Goal: Task Accomplishment & Management: Use online tool/utility

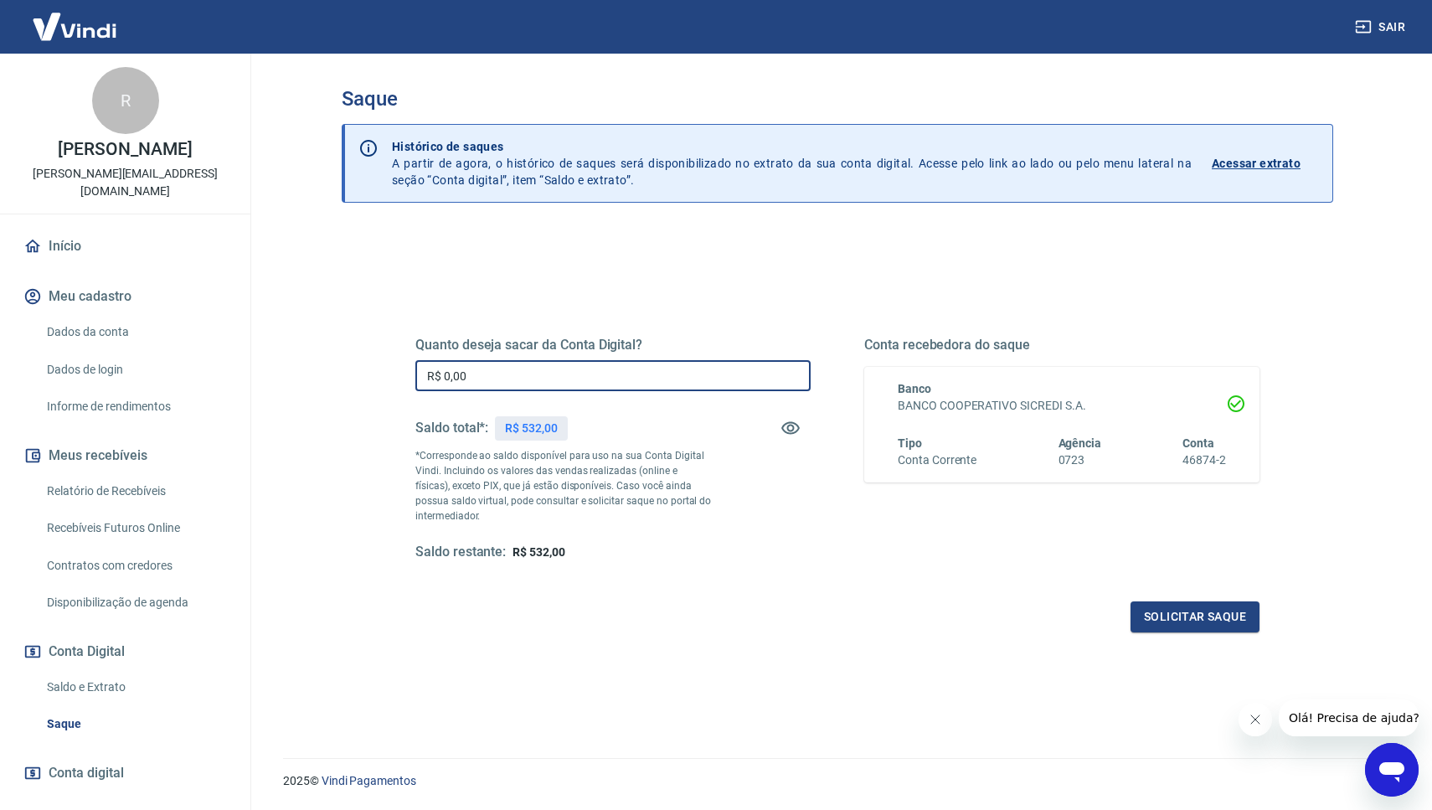
click at [504, 378] on input "R$ 0,00" at bounding box center [612, 375] width 395 height 31
type input "R$ 532,00"
click at [1210, 622] on button "Solicitar saque" at bounding box center [1194, 616] width 129 height 31
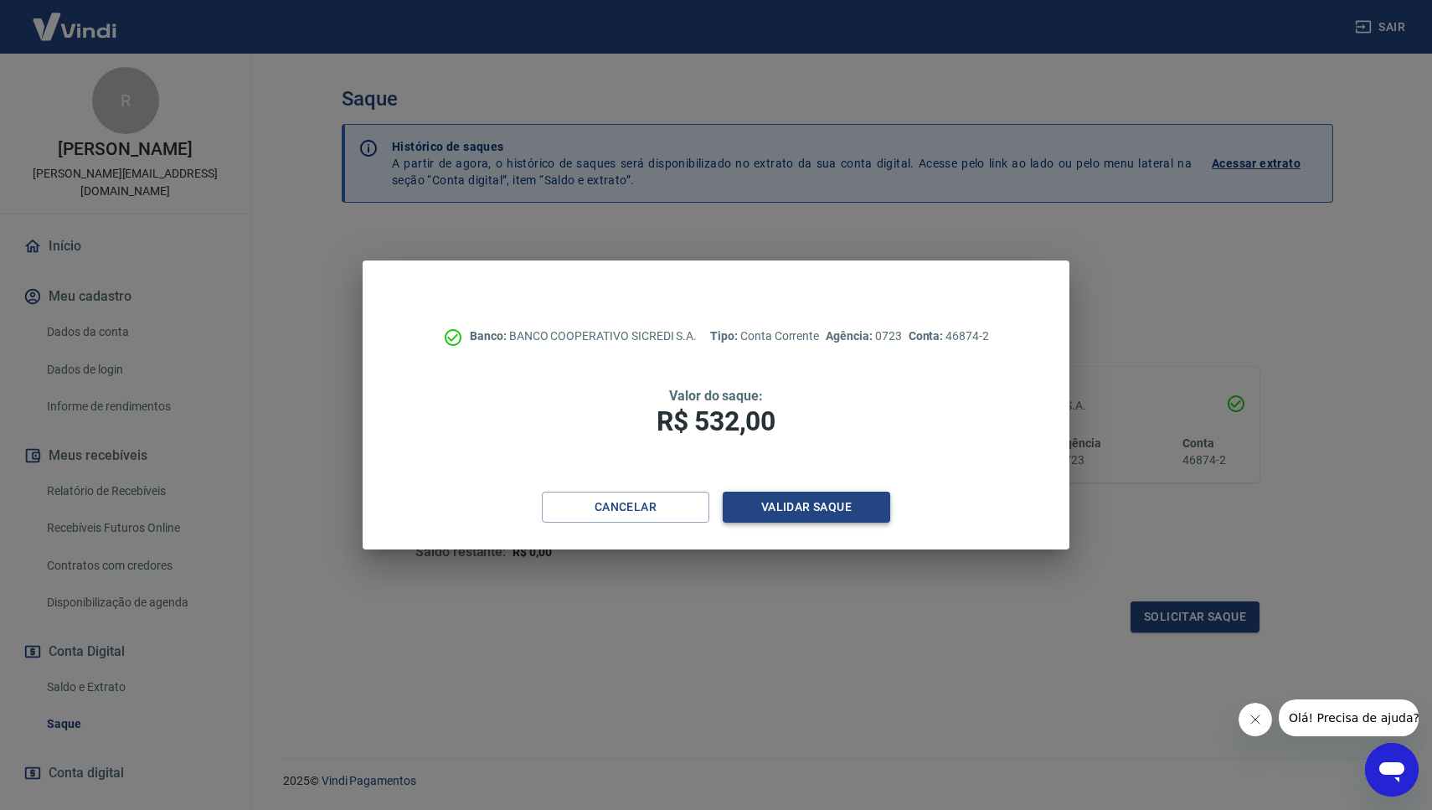
click at [785, 501] on button "Validar saque" at bounding box center [806, 507] width 167 height 31
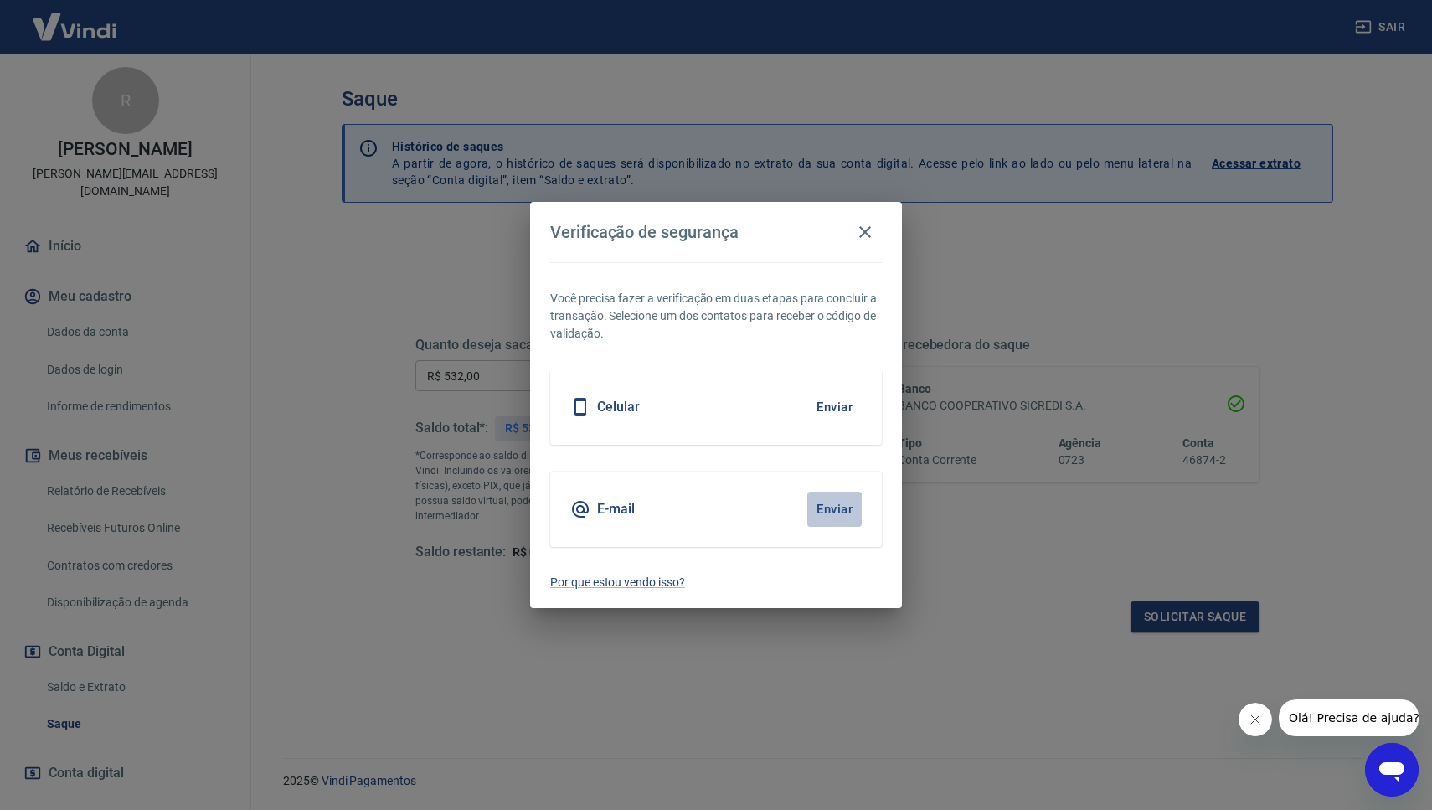
click at [837, 506] on button "Enviar" at bounding box center [834, 509] width 54 height 35
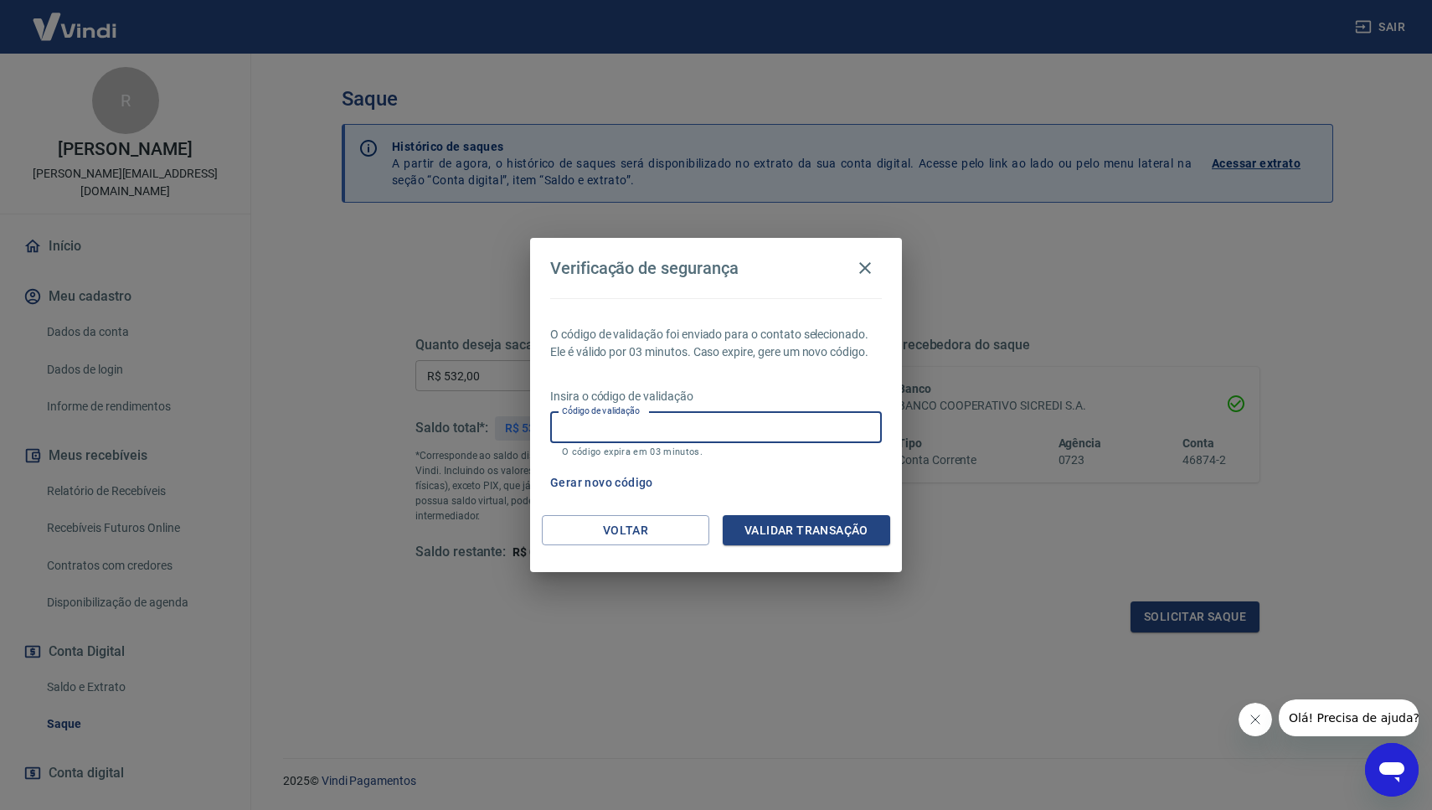
click at [665, 431] on input "Código de validação" at bounding box center [716, 427] width 332 height 31
paste input "314961"
type input "314961"
click at [778, 532] on button "Validar transação" at bounding box center [806, 530] width 167 height 31
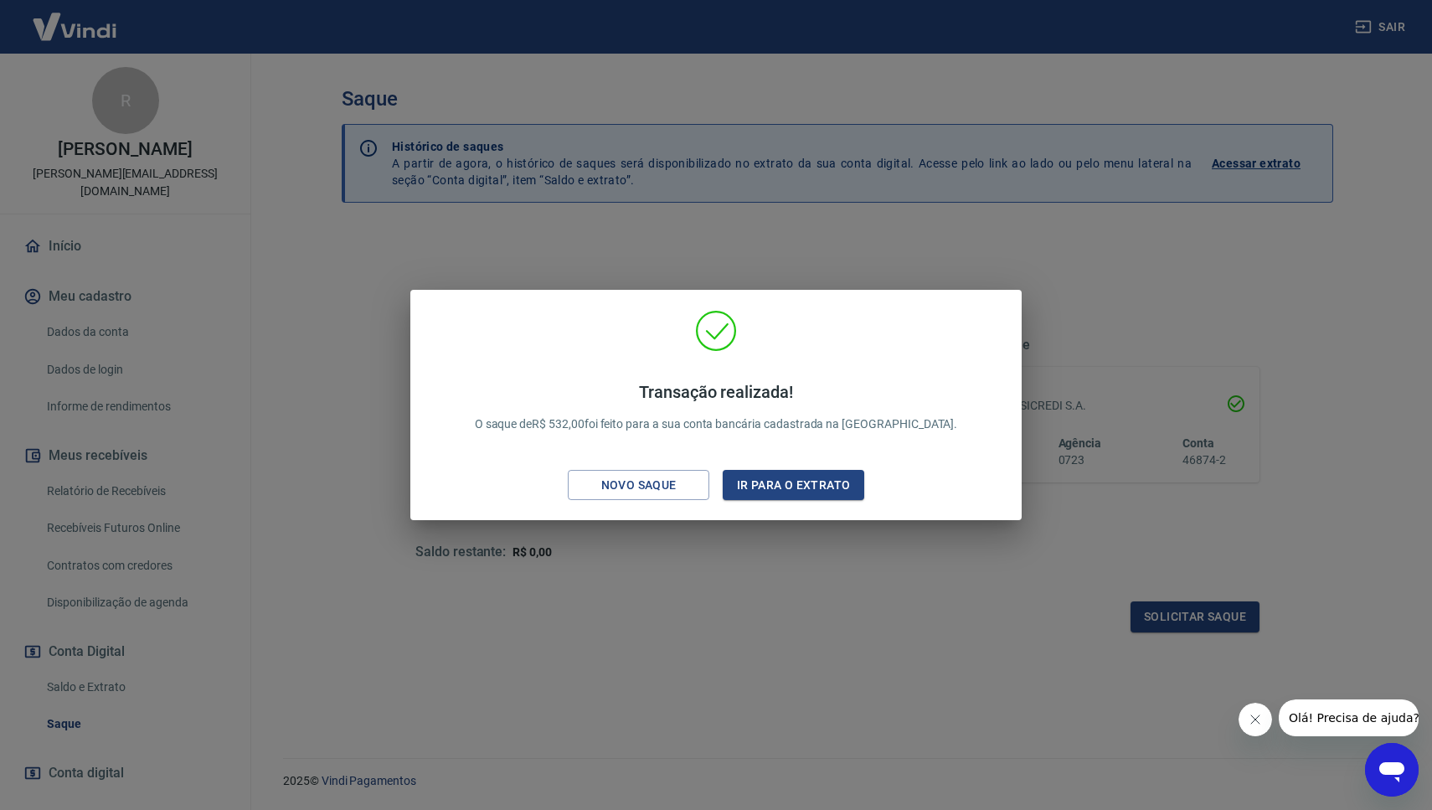
click at [665, 566] on div "Transação realizada! O saque de R$ 532,00 foi feito para a sua conta bancária c…" at bounding box center [716, 405] width 1432 height 810
